Goal: Find specific page/section: Find specific page/section

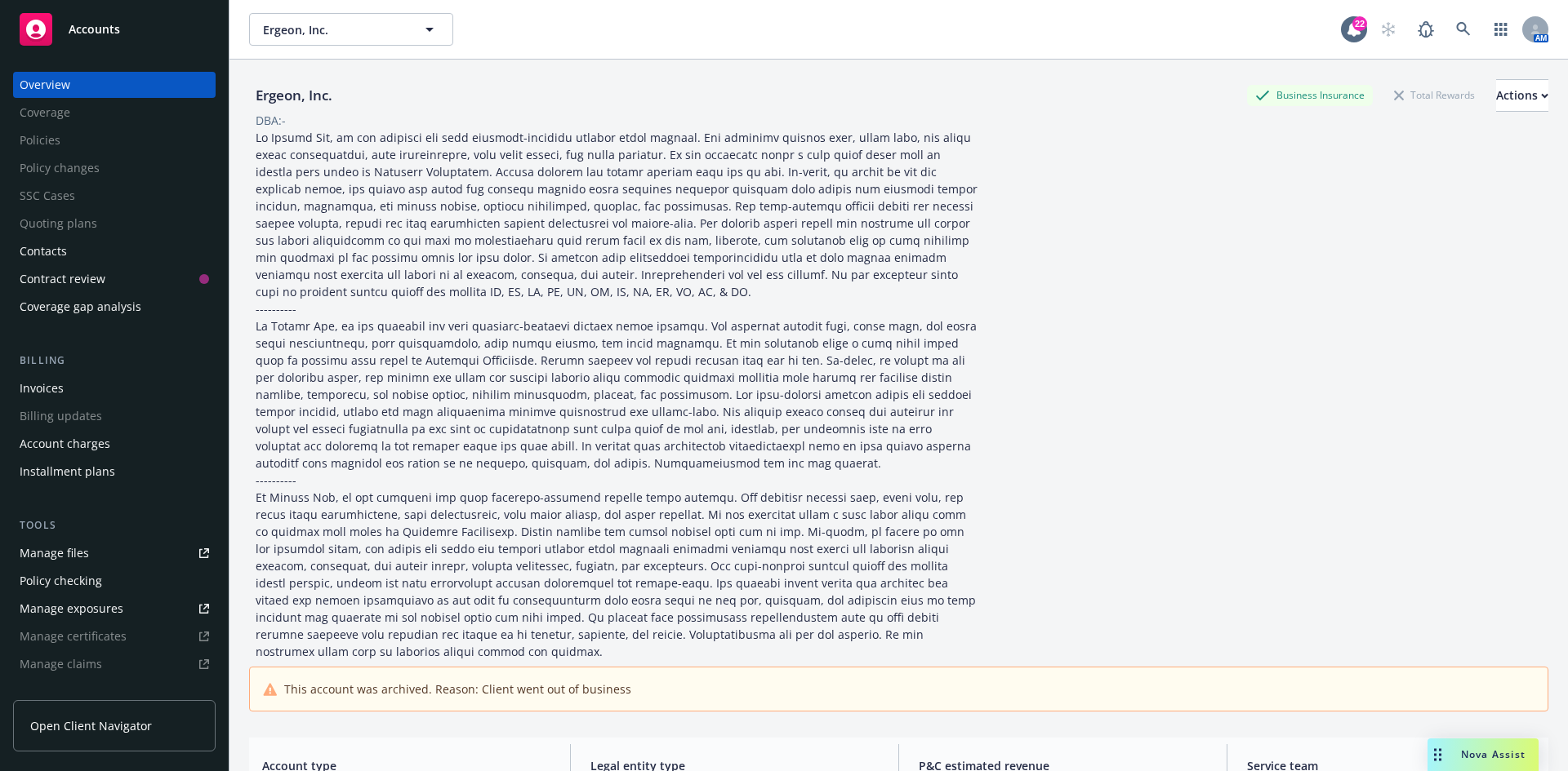
click at [106, 20] on div "Accounts" at bounding box center [114, 29] width 189 height 33
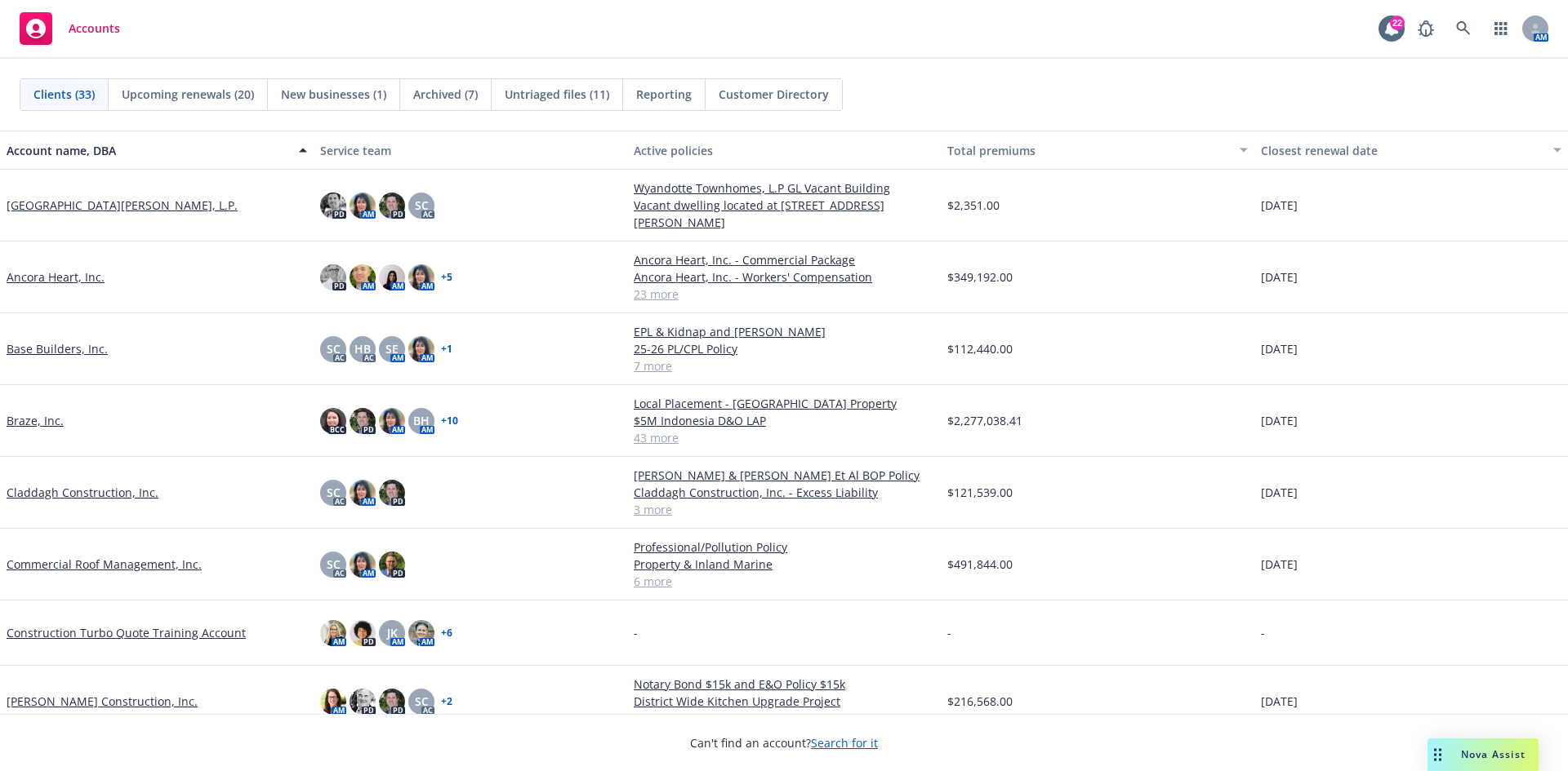
click at [69, 491] on link "Claddagh Construction, Inc." at bounding box center [83, 492] width 152 height 17
